Goal: Task Accomplishment & Management: Complete application form

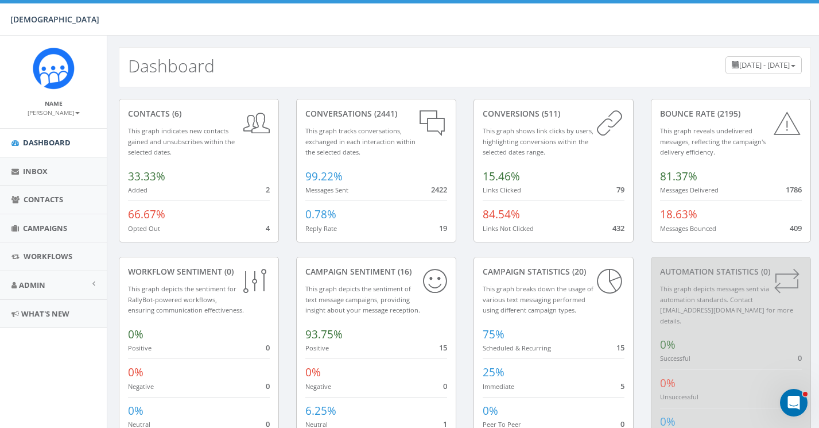
scroll to position [1, 0]
click at [765, 61] on span "May 18, 2025 - August 16, 2025" at bounding box center [764, 64] width 51 height 10
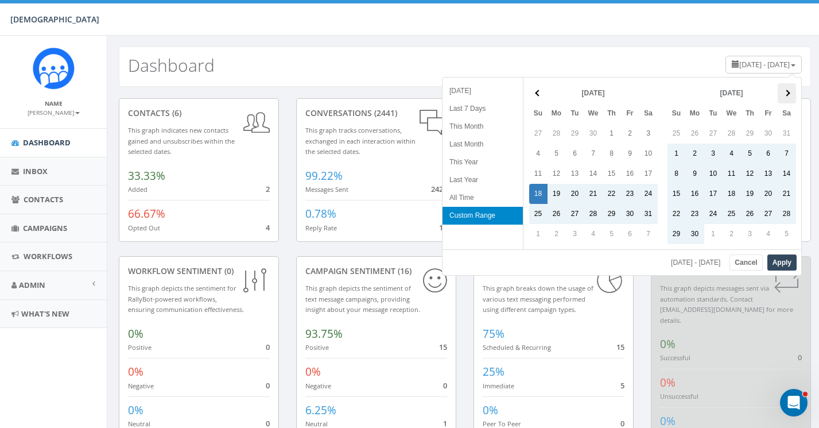
click at [790, 91] on th at bounding box center [787, 93] width 18 height 20
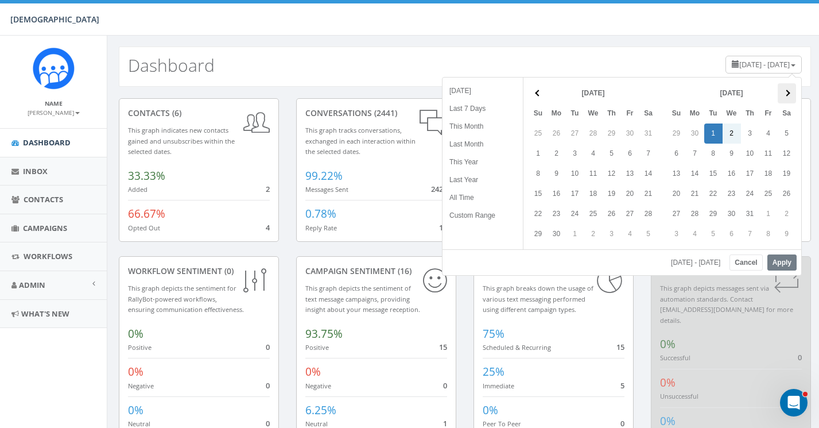
click at [790, 95] on th at bounding box center [787, 93] width 18 height 20
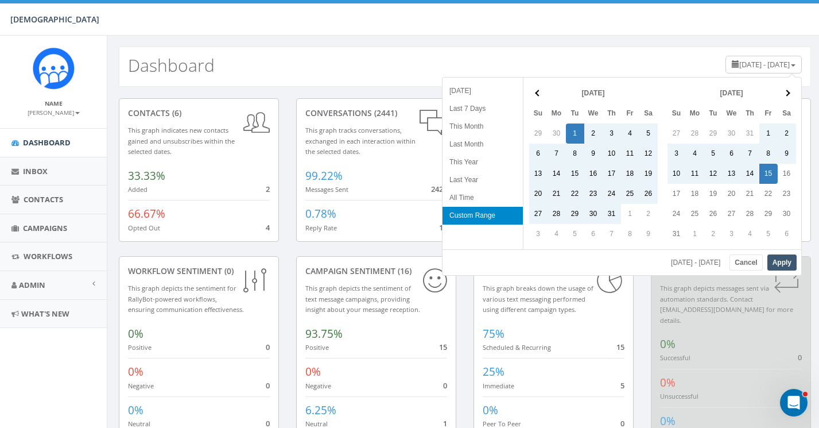
click at [785, 258] on button "Apply" at bounding box center [781, 262] width 29 height 16
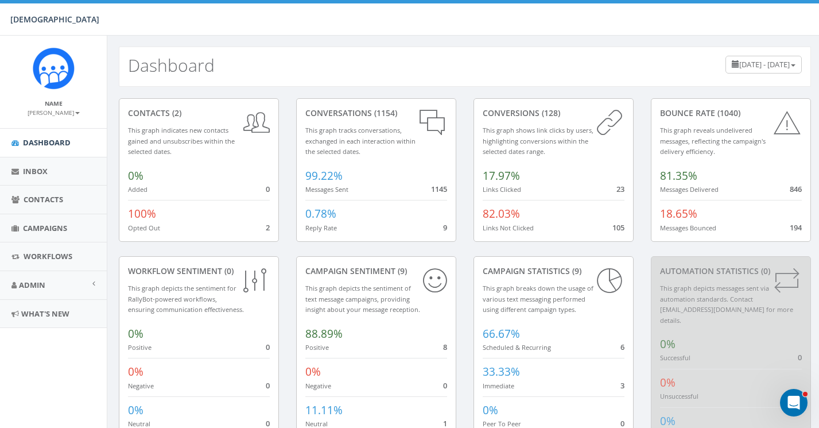
click at [141, 213] on span "100%" at bounding box center [142, 213] width 28 height 15
click at [26, 195] on span "Contacts" at bounding box center [44, 199] width 40 height 10
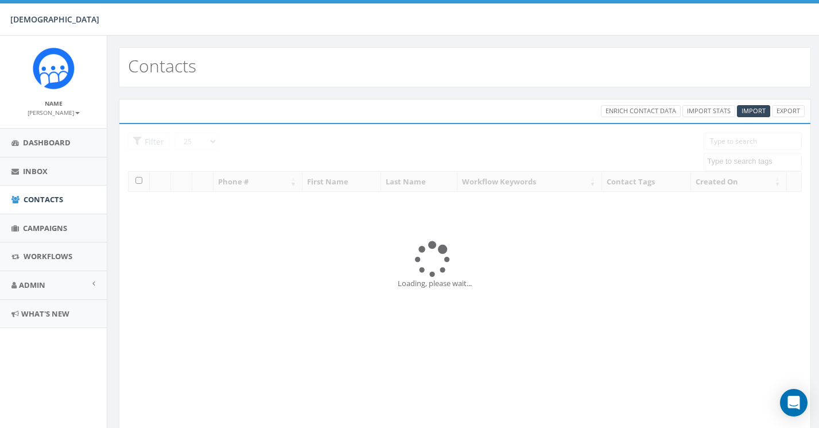
select select
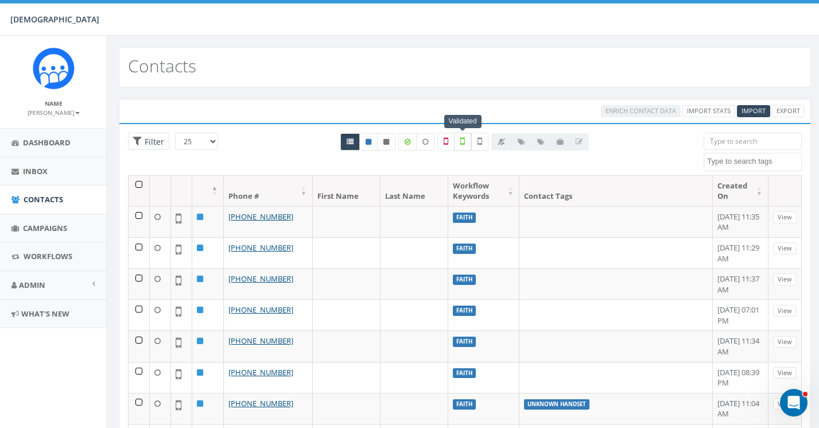
click at [467, 137] on label at bounding box center [462, 142] width 17 height 18
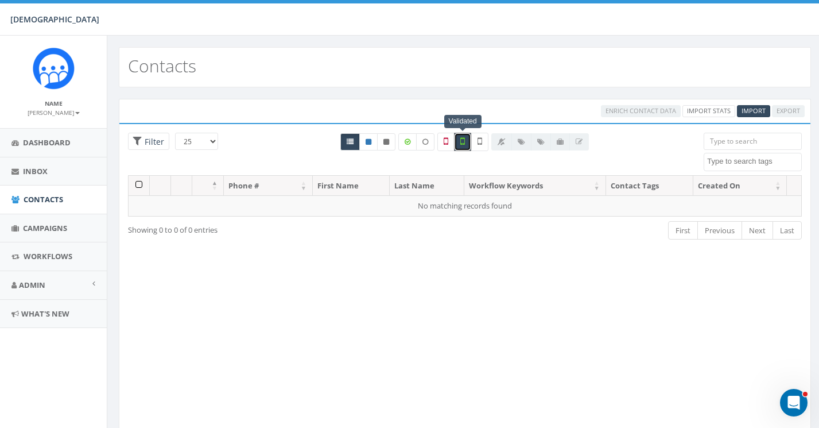
click at [467, 137] on label at bounding box center [462, 142] width 17 height 18
checkbox input "false"
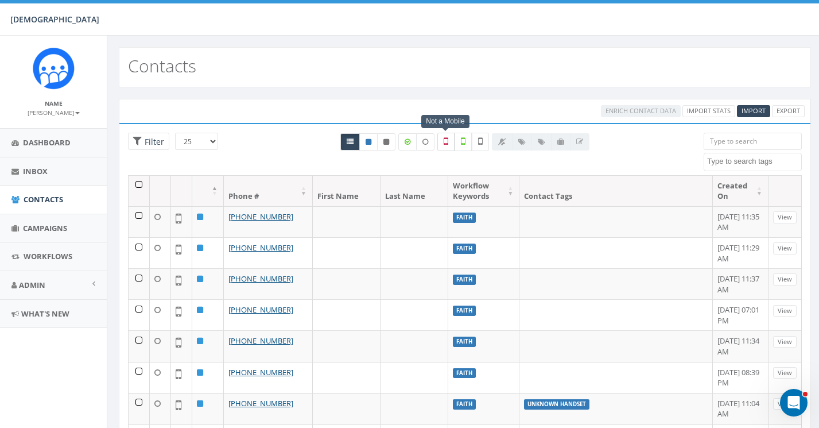
click at [446, 142] on icon at bounding box center [446, 141] width 5 height 10
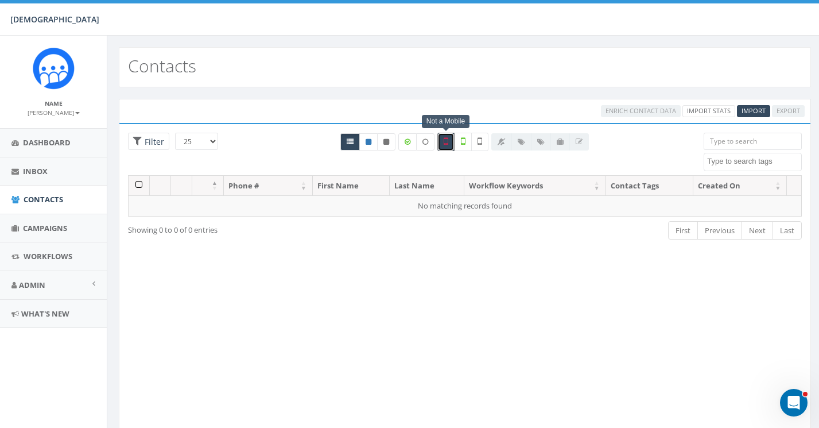
click at [446, 142] on icon at bounding box center [446, 141] width 5 height 10
checkbox input "false"
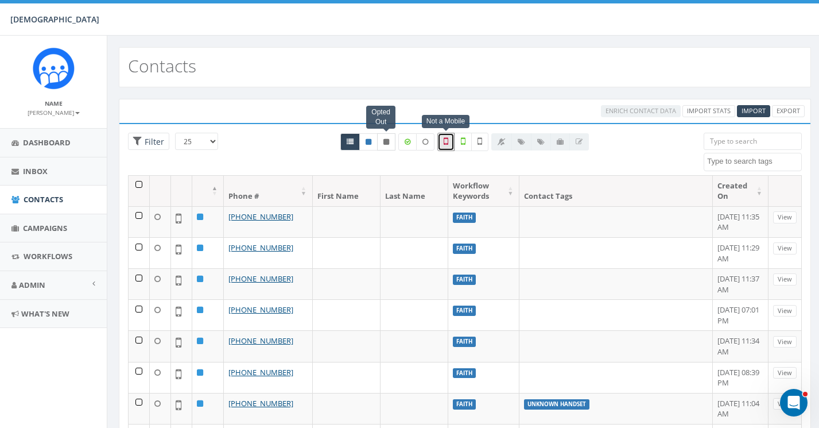
click at [387, 142] on icon at bounding box center [386, 141] width 6 height 7
radio input "true"
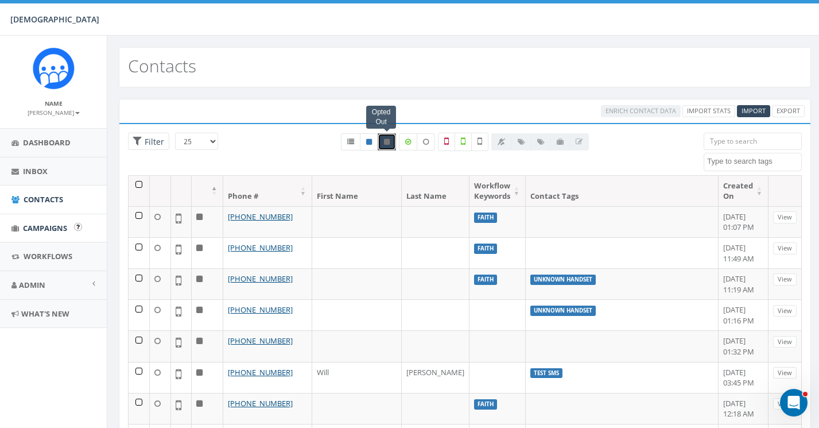
click at [42, 224] on span "Campaigns" at bounding box center [45, 228] width 44 height 10
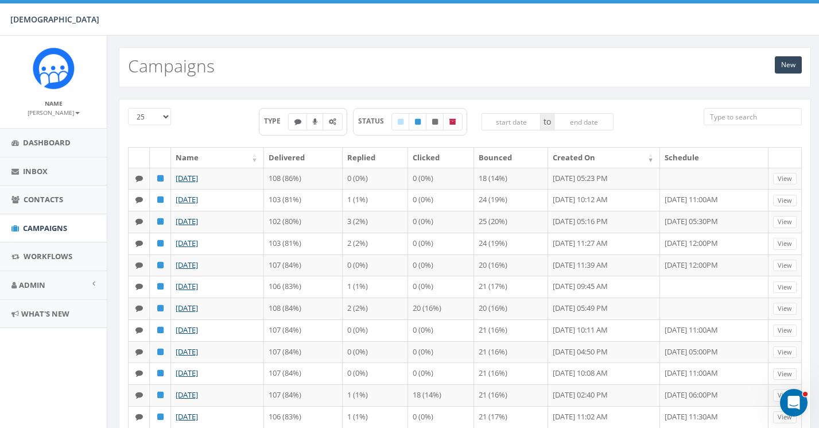
click at [789, 405] on icon "Open Intercom Messenger" at bounding box center [794, 402] width 19 height 19
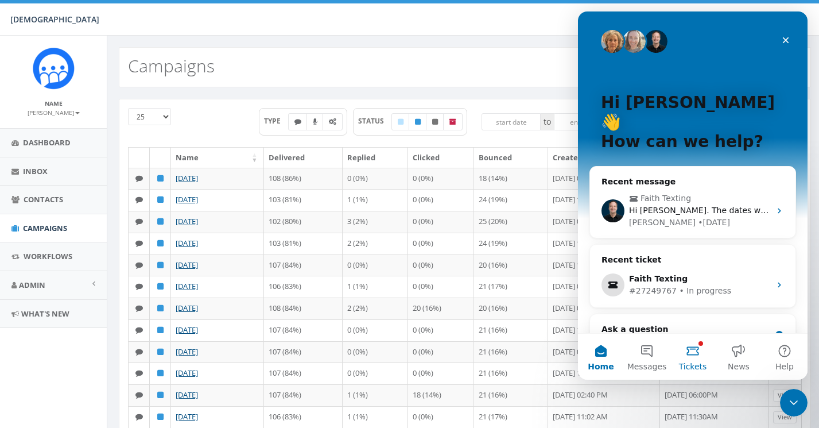
click at [694, 347] on button "Tickets" at bounding box center [693, 356] width 46 height 46
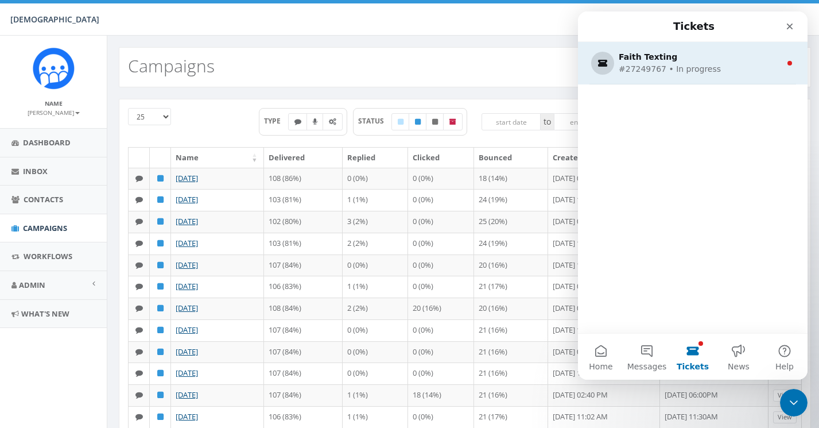
click at [728, 62] on div "Faith Texting" at bounding box center [690, 57] width 143 height 12
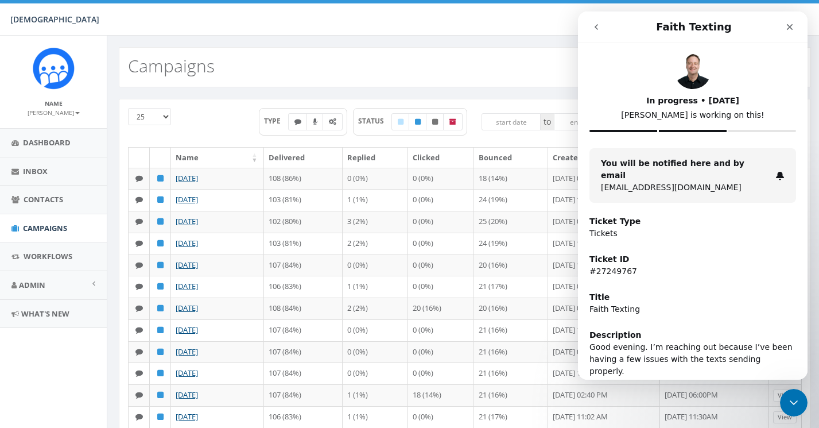
click at [595, 22] on icon "go back" at bounding box center [596, 26] width 9 height 9
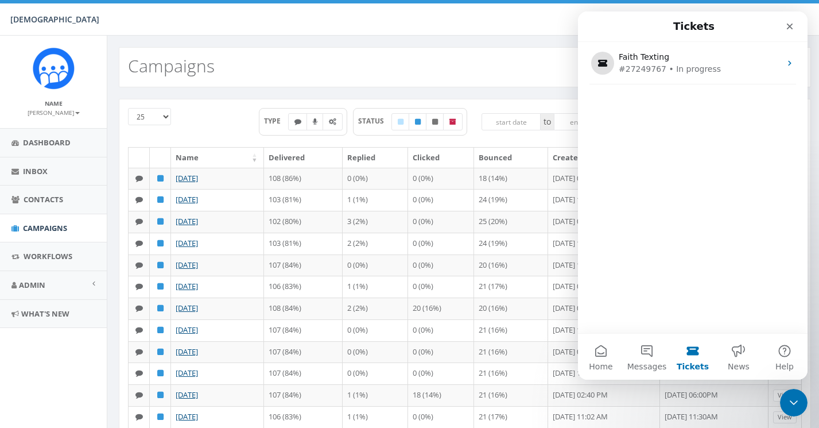
click at [595, 22] on div "Tickets" at bounding box center [692, 26] width 215 height 21
click at [789, 24] on icon "Close" at bounding box center [789, 26] width 9 height 9
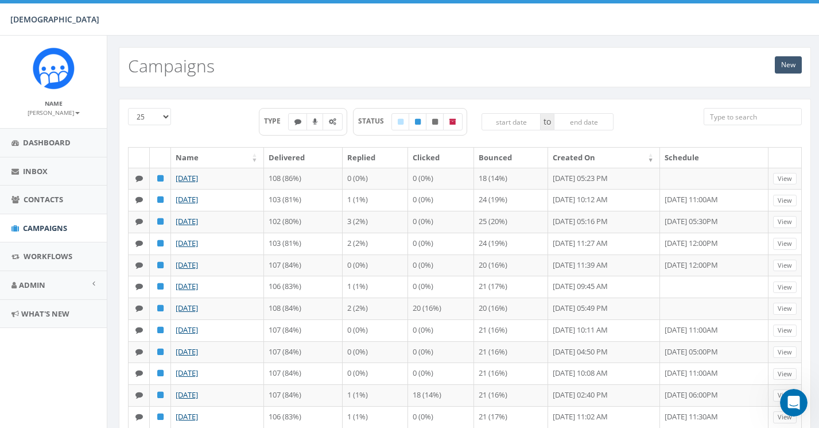
click at [785, 63] on link "New" at bounding box center [788, 64] width 27 height 17
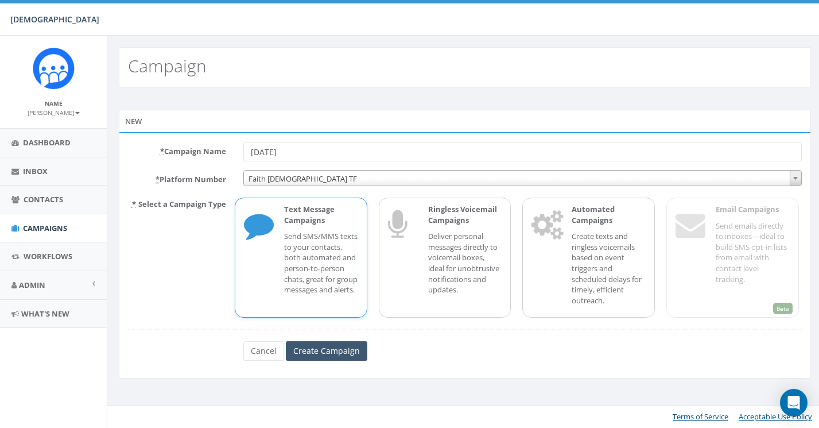
type input "08/16/2025"
click at [338, 346] on input "Create Campaign" at bounding box center [327, 351] width 82 height 20
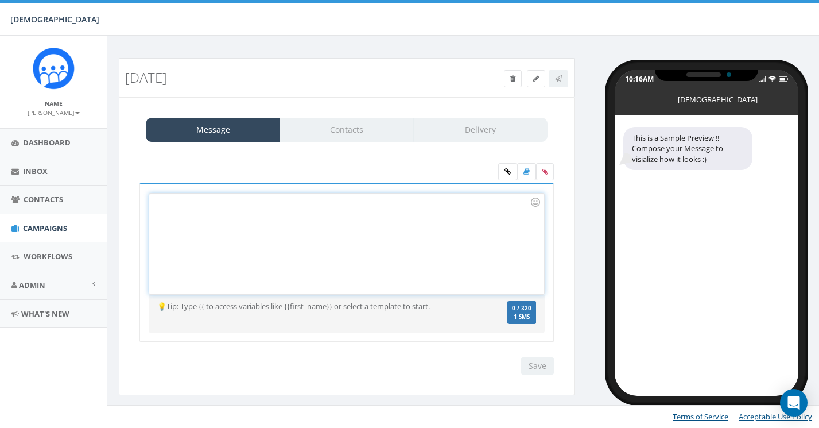
click at [191, 219] on div at bounding box center [346, 243] width 394 height 100
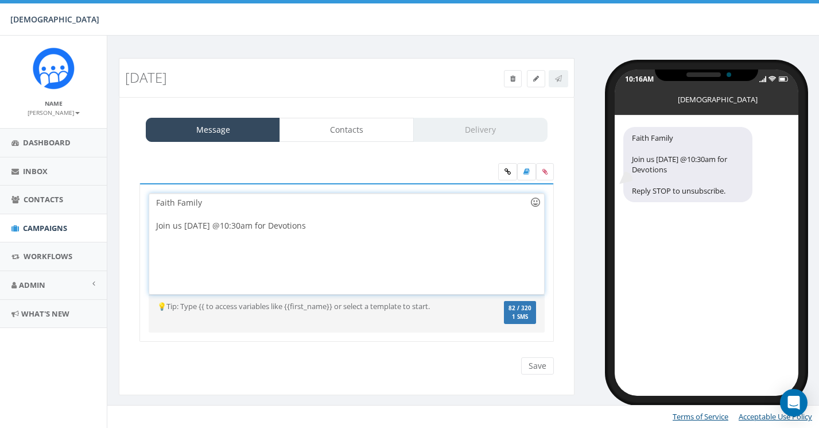
click at [536, 200] on div at bounding box center [536, 202] width 20 height 20
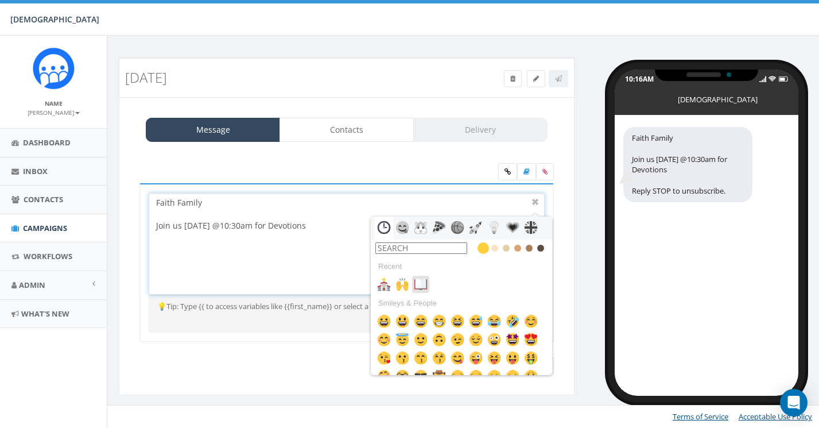
click at [422, 282] on img at bounding box center [421, 284] width 14 height 14
click at [534, 200] on div at bounding box center [536, 202] width 14 height 14
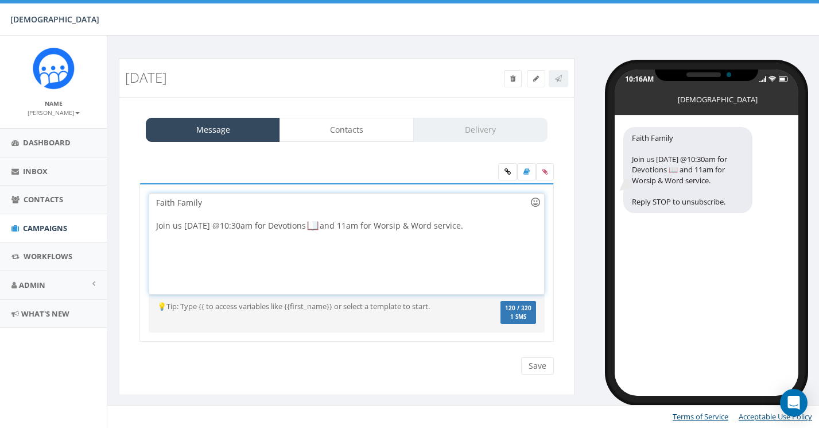
click at [535, 200] on div at bounding box center [536, 202] width 20 height 20
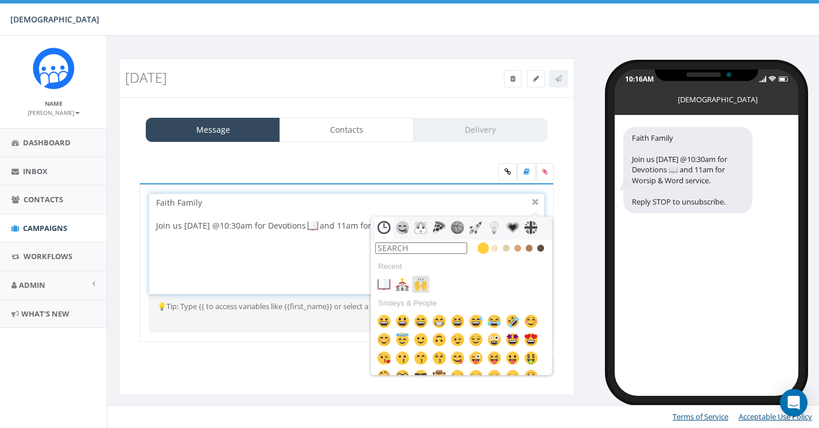
click at [421, 282] on img at bounding box center [421, 284] width 14 height 14
click at [536, 200] on div at bounding box center [536, 202] width 14 height 14
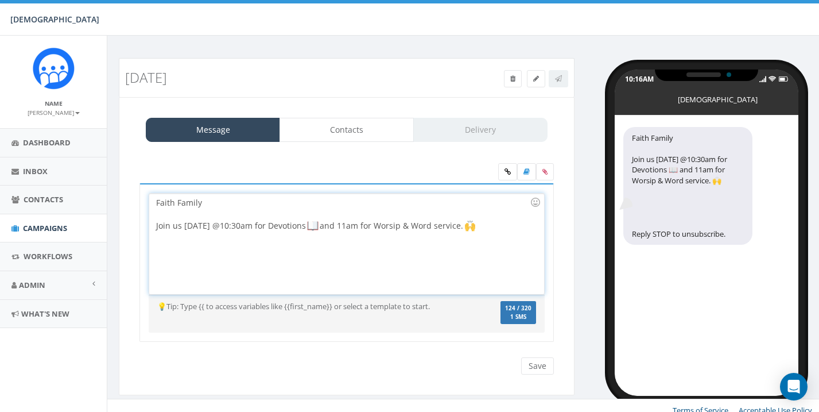
click at [478, 252] on div at bounding box center [343, 243] width 374 height 23
click at [236, 250] on div "Faith Family Join us tomorrow @10:30am for Devotions and 11am for Worsip & Word…" at bounding box center [346, 243] width 394 height 100
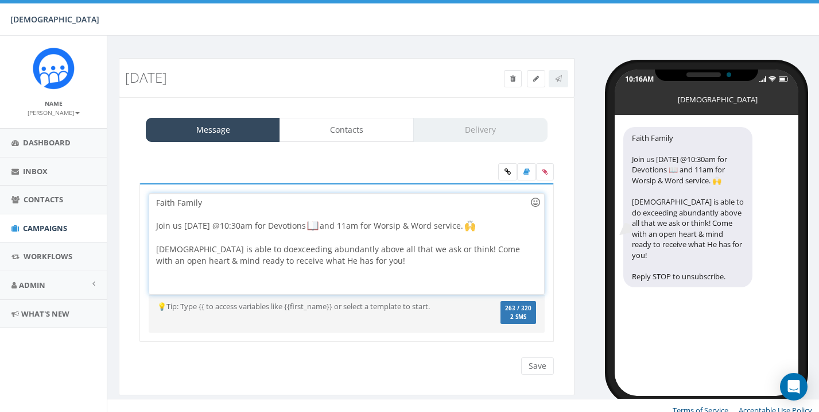
click at [536, 201] on div at bounding box center [536, 202] width 20 height 20
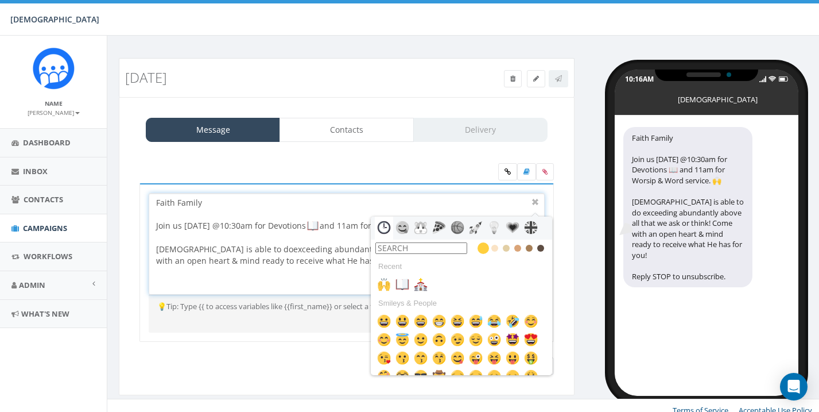
click at [503, 212] on div at bounding box center [343, 213] width 374 height 11
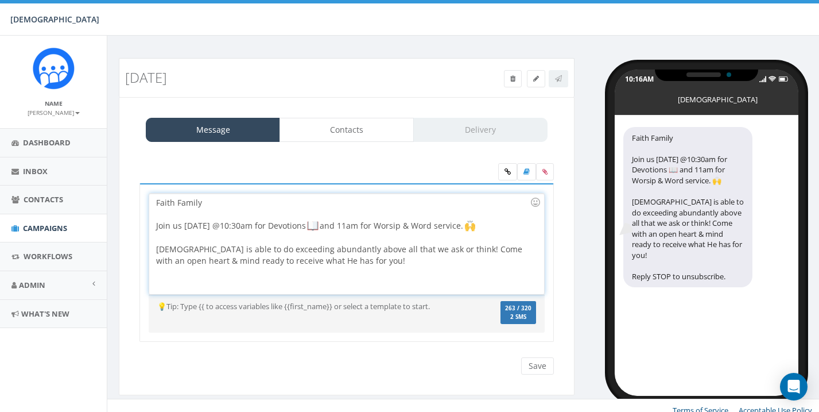
click at [327, 278] on div "Faith Family Join us tomorrow @10:30am for Devotions and 11am for Worsip & Word…" at bounding box center [346, 243] width 394 height 100
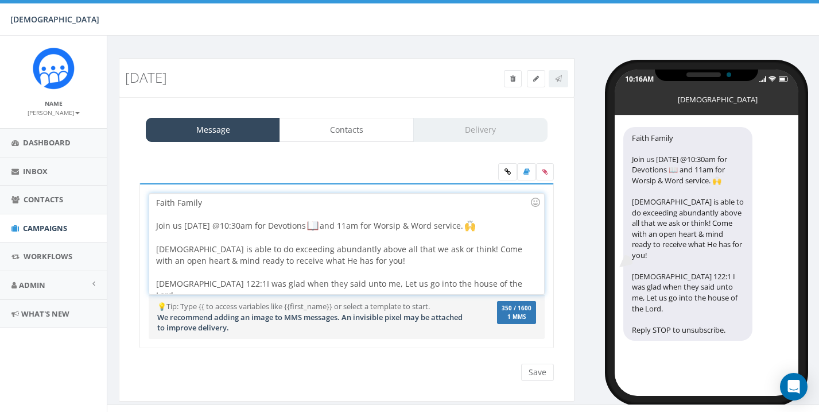
click at [208, 281] on div "Psalms 122:1 I was glad when they said unto me, Let us go into the house of the…" at bounding box center [343, 289] width 374 height 23
click at [482, 281] on div "Psalms 122:1 " I was glad when they said unto me, Let us go into the house of t…" at bounding box center [343, 289] width 374 height 23
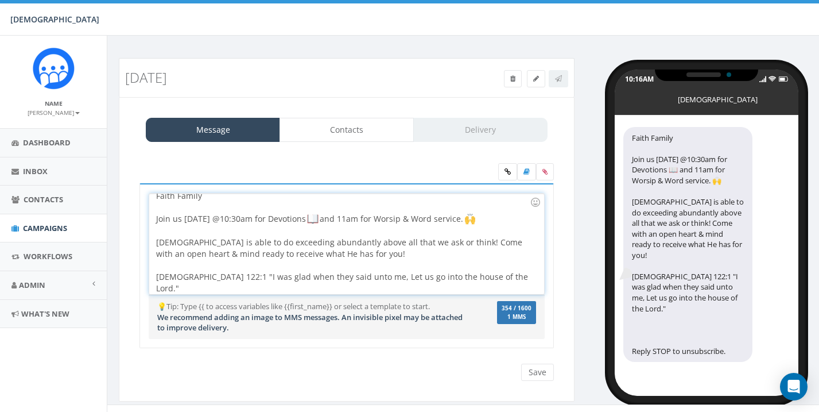
scroll to position [22, 0]
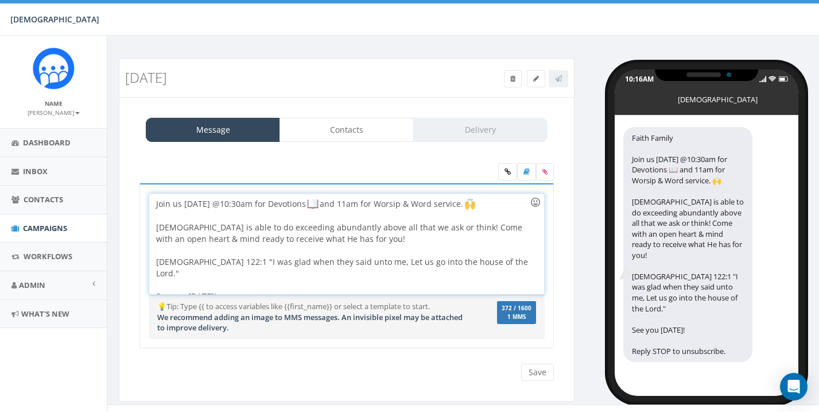
click at [529, 197] on div at bounding box center [536, 202] width 14 height 14
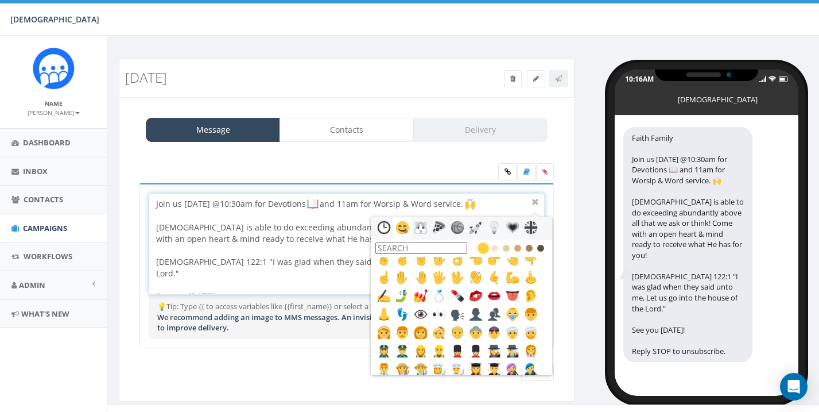
scroll to position [304, 0]
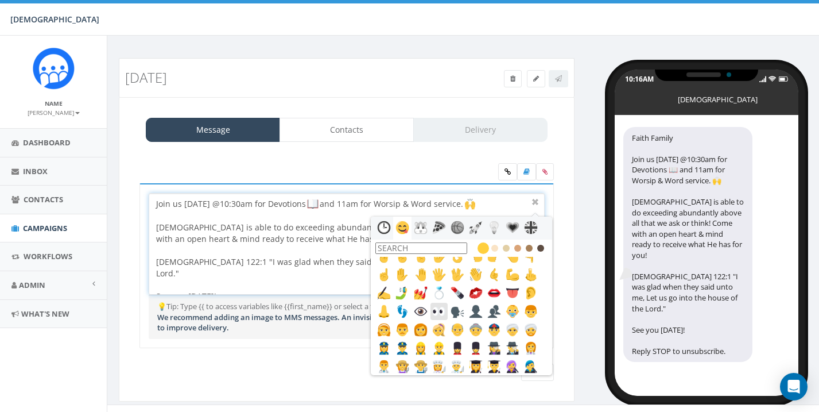
click at [439, 312] on img at bounding box center [439, 311] width 14 height 14
click at [536, 200] on div at bounding box center [536, 202] width 14 height 14
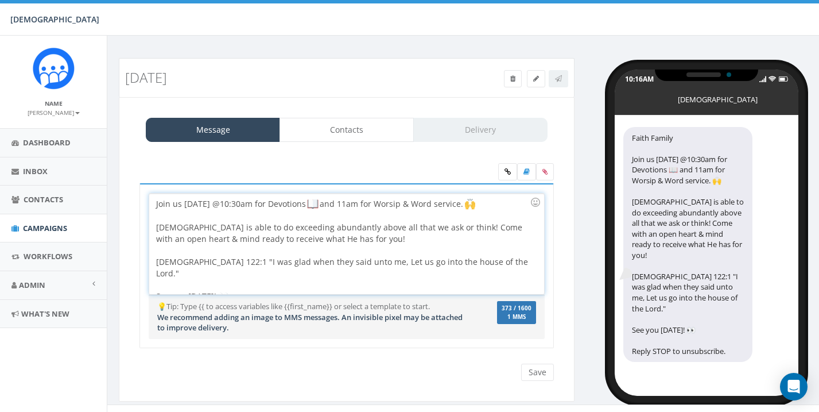
click at [496, 259] on div "Psalms 122:1 " I was glad when they said unto me, Let us go into the house of t…" at bounding box center [343, 267] width 374 height 23
click at [538, 197] on div at bounding box center [536, 202] width 20 height 20
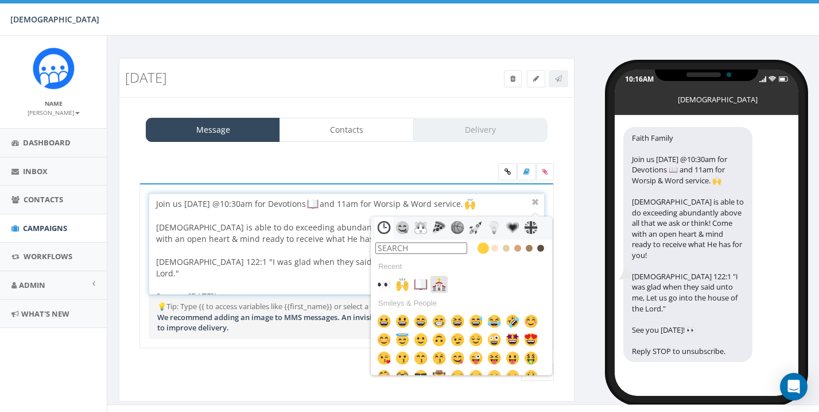
scroll to position [0, 0]
click at [439, 287] on img at bounding box center [439, 284] width 14 height 14
click at [535, 200] on div at bounding box center [536, 202] width 14 height 14
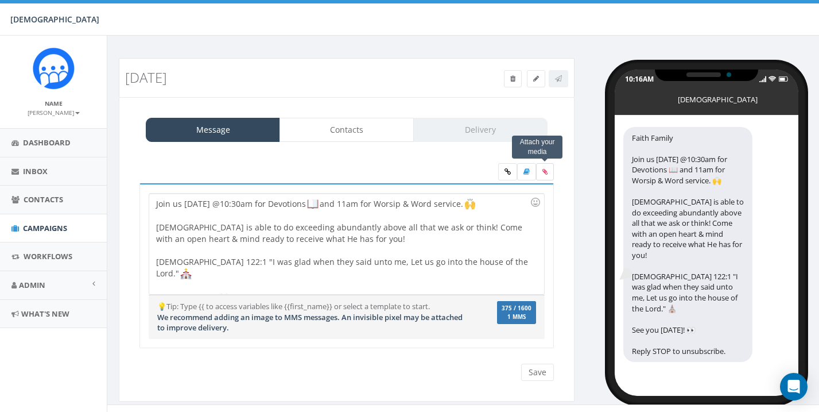
click at [549, 169] on label at bounding box center [545, 171] width 18 height 17
click at [0, 0] on input "file" at bounding box center [0, 0] width 0 height 0
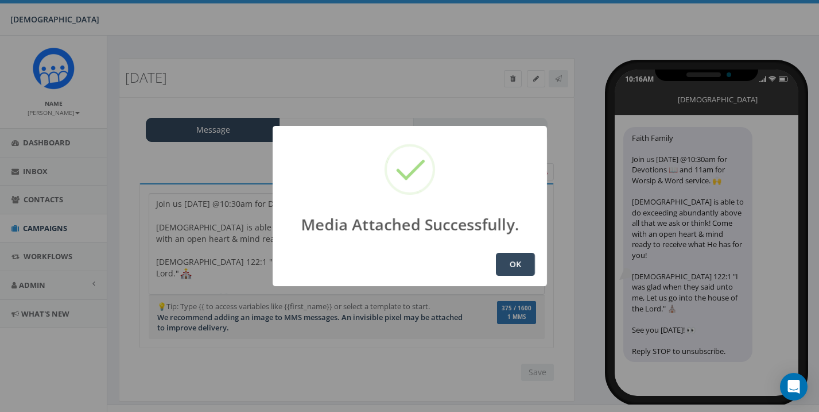
click at [515, 261] on button "OK" at bounding box center [515, 264] width 39 height 23
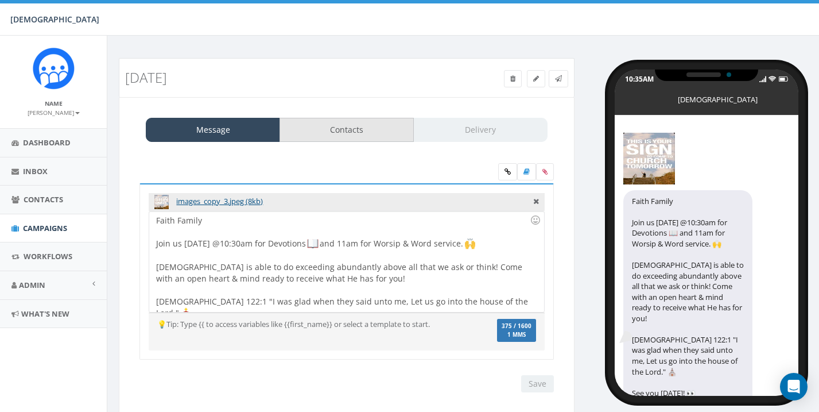
click at [383, 129] on link "Contacts" at bounding box center [347, 130] width 134 height 24
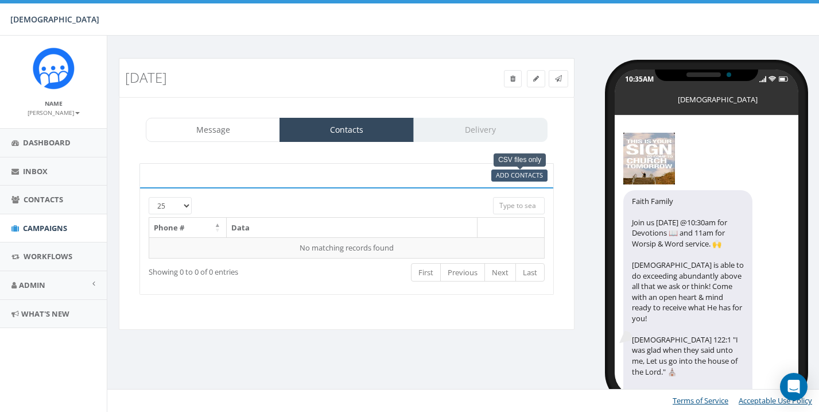
click at [525, 172] on span "Add Contacts" at bounding box center [519, 174] width 47 height 9
select select
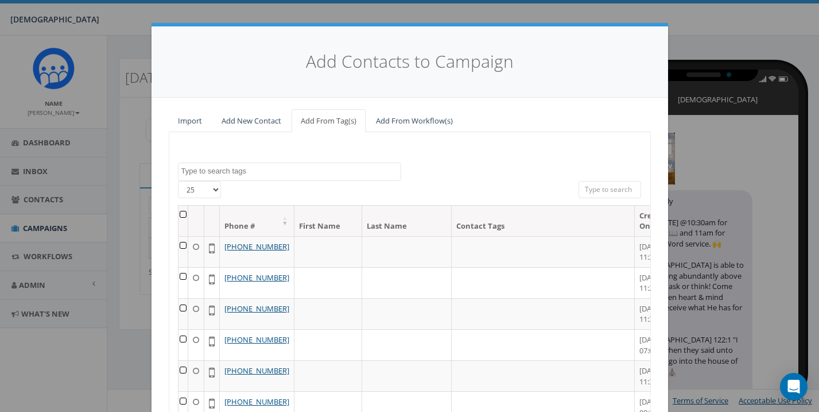
click at [186, 214] on th at bounding box center [184, 220] width 10 height 30
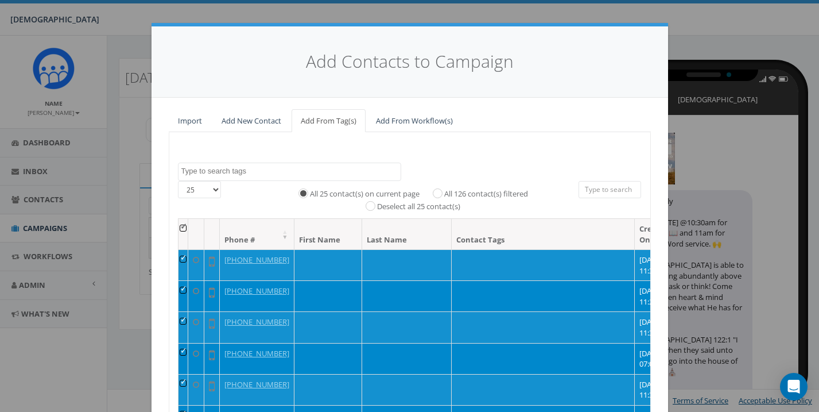
click at [440, 189] on input "All 126 contact(s) filtered" at bounding box center [440, 192] width 7 height 7
radio input "true"
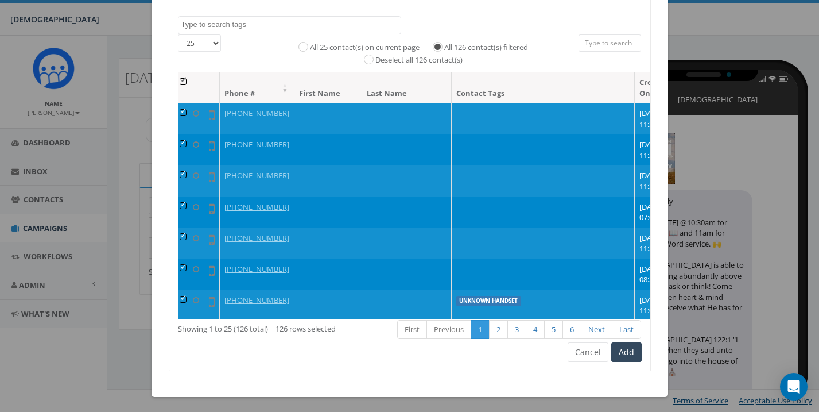
scroll to position [145, 0]
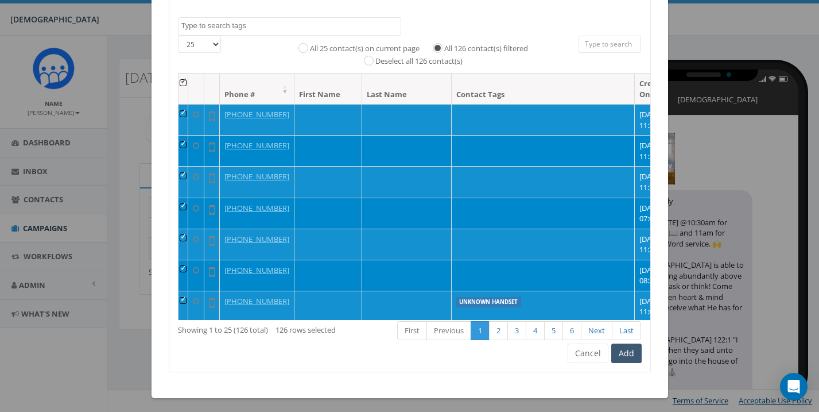
click at [630, 354] on button "Add" at bounding box center [626, 353] width 30 height 20
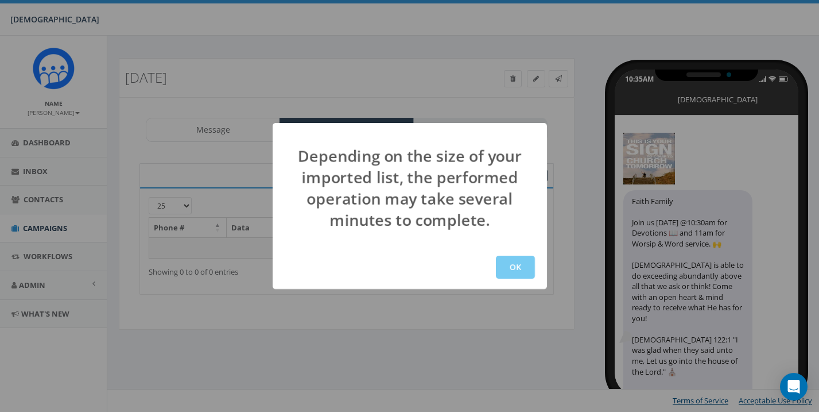
click at [518, 271] on button "OK" at bounding box center [515, 266] width 39 height 23
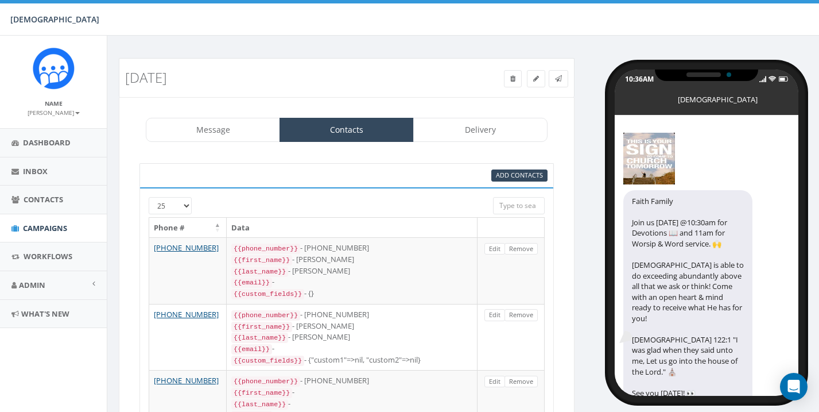
select select
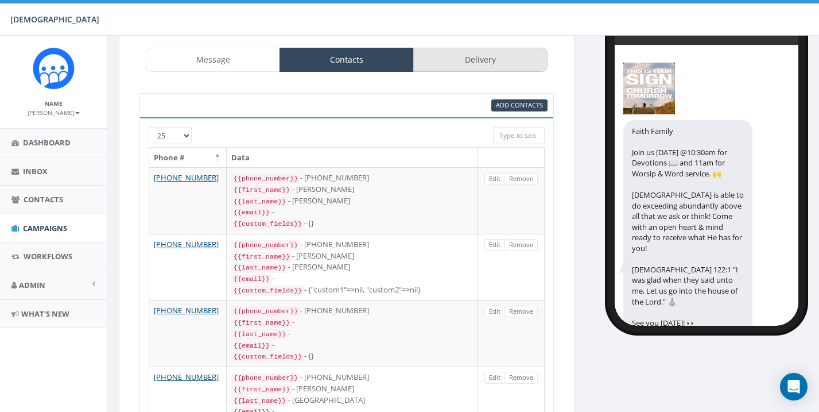
click at [487, 59] on link "Delivery" at bounding box center [480, 60] width 134 height 24
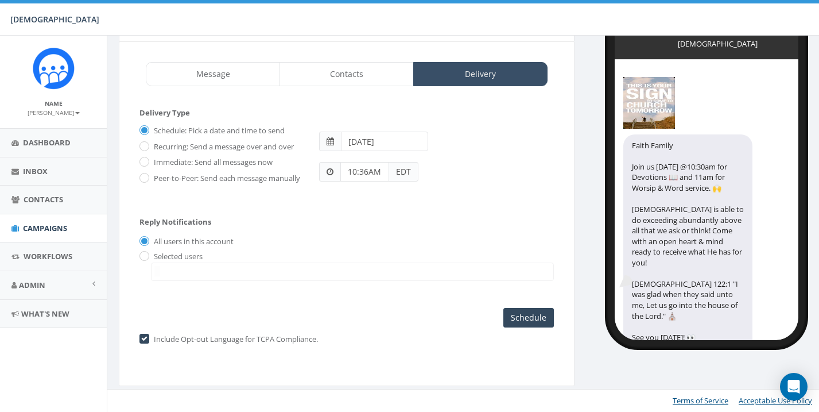
scroll to position [61, 0]
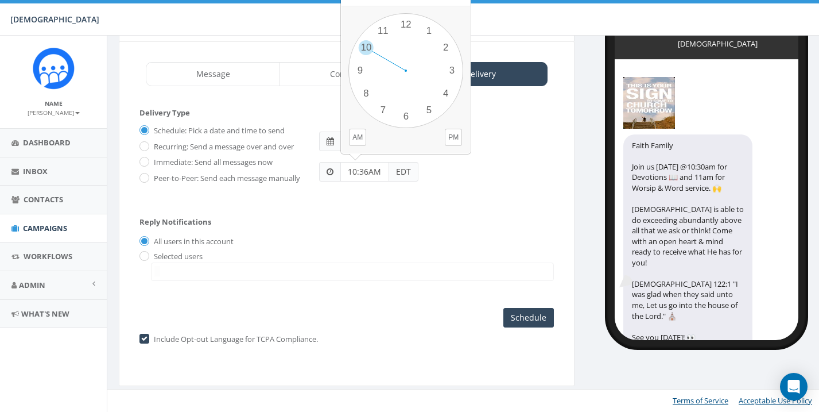
click at [383, 166] on input "10:36AM" at bounding box center [364, 172] width 49 height 20
click at [355, 133] on button "AM" at bounding box center [357, 137] width 17 height 17
click at [385, 28] on div "1 2 3 4 5 6 7 8 9 10 11 12 00 05 10 15 20 25 30 35 40 45 50 55" at bounding box center [405, 70] width 115 height 115
click at [410, 17] on div "1 2 3 4 5 6 7 8 9 10 11 12 00 05 10 15 20 25 30 35 40 45 50 55" at bounding box center [405, 70] width 115 height 115
type input "11:00AM"
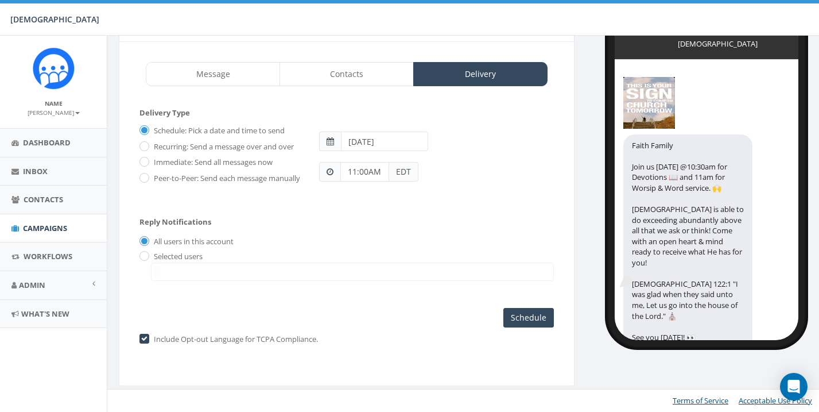
click at [399, 137] on input "2025-08-17" at bounding box center [384, 141] width 87 height 20
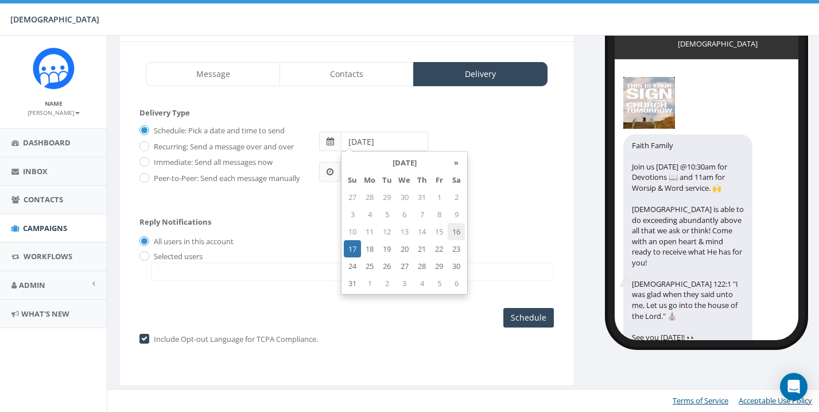
click at [457, 224] on td "16" at bounding box center [456, 231] width 17 height 17
type input "2025-08-16"
click at [507, 199] on form "Delivery Type Schedule: Pick a date and time to send Recurring: Send a message …" at bounding box center [346, 156] width 414 height 99
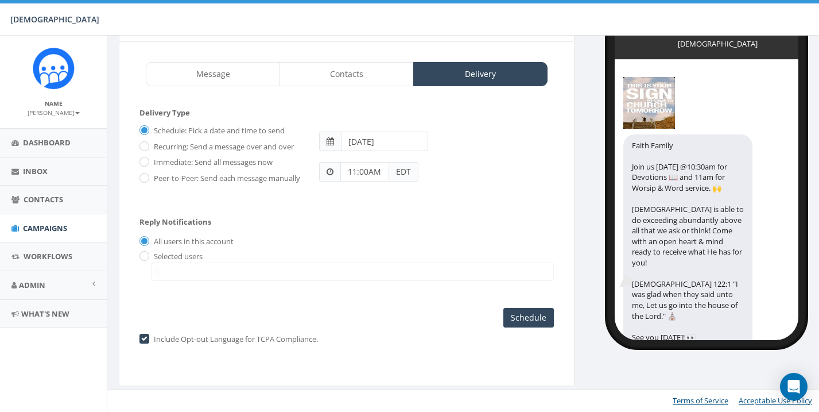
click at [410, 165] on span "EDT" at bounding box center [403, 172] width 29 height 20
click at [530, 313] on input "Schedule" at bounding box center [528, 318] width 51 height 20
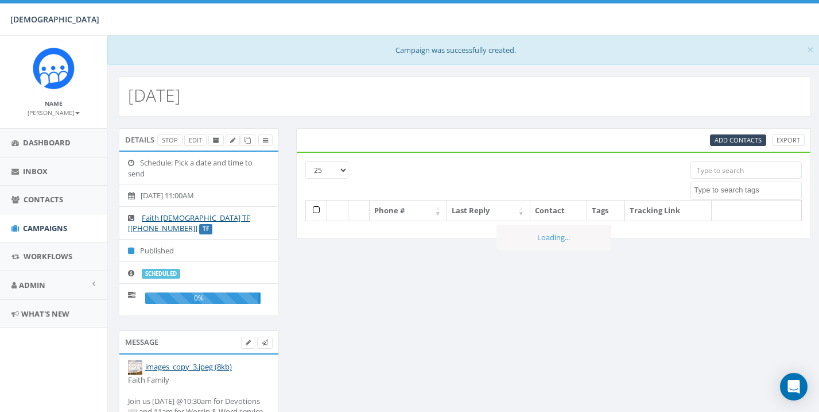
select select
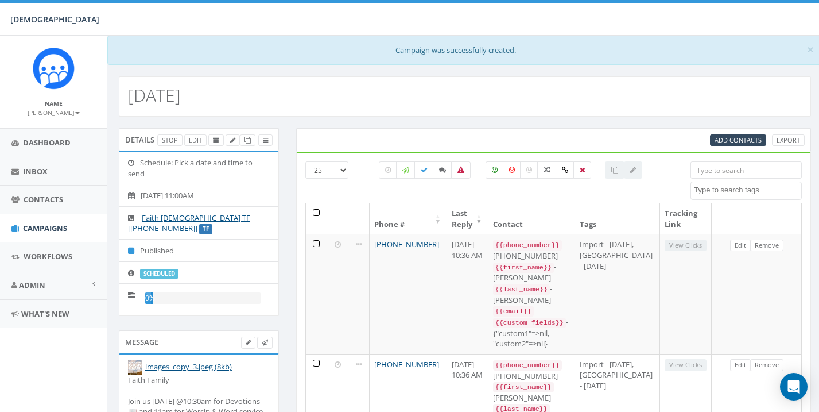
click at [76, 110] on small "[PERSON_NAME]" at bounding box center [54, 112] width 52 height 8
click at [41, 144] on link "Sign Out" at bounding box center [57, 144] width 91 height 14
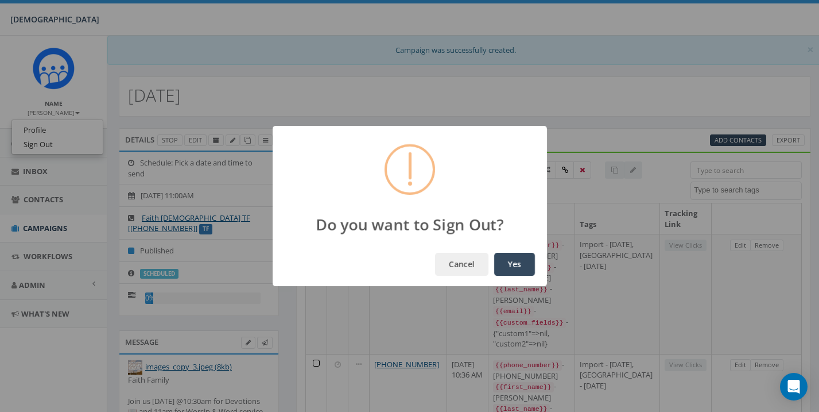
click at [515, 261] on button "Yes" at bounding box center [514, 264] width 41 height 23
